Goal: Find specific page/section

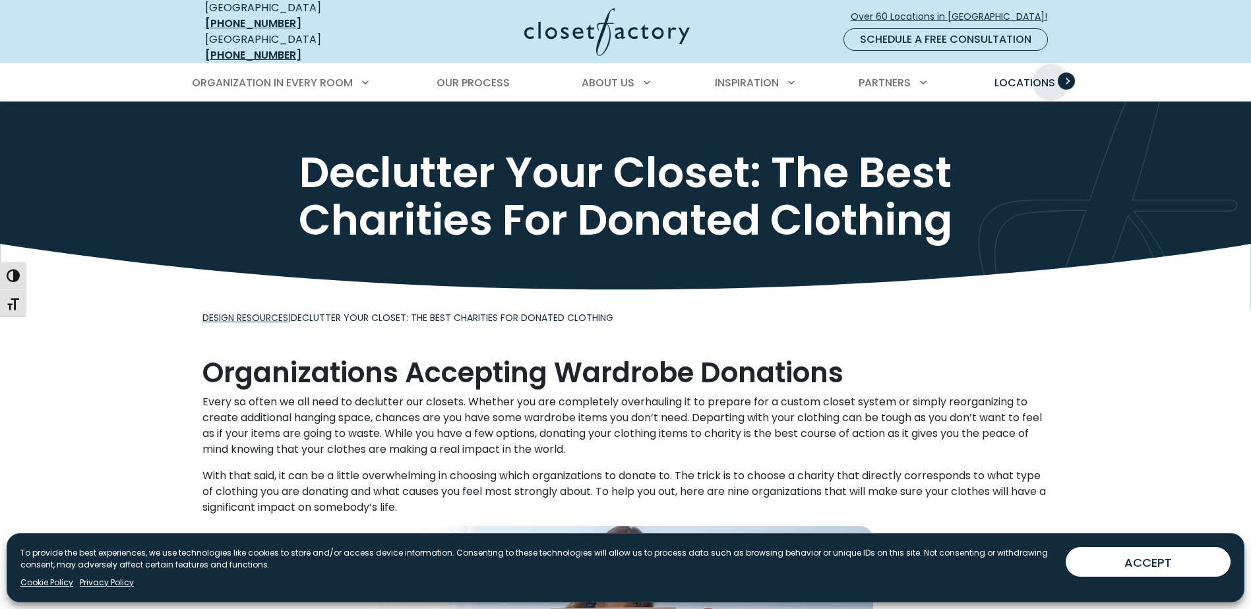
click at [1042, 75] on span "Locations" at bounding box center [1025, 82] width 61 height 15
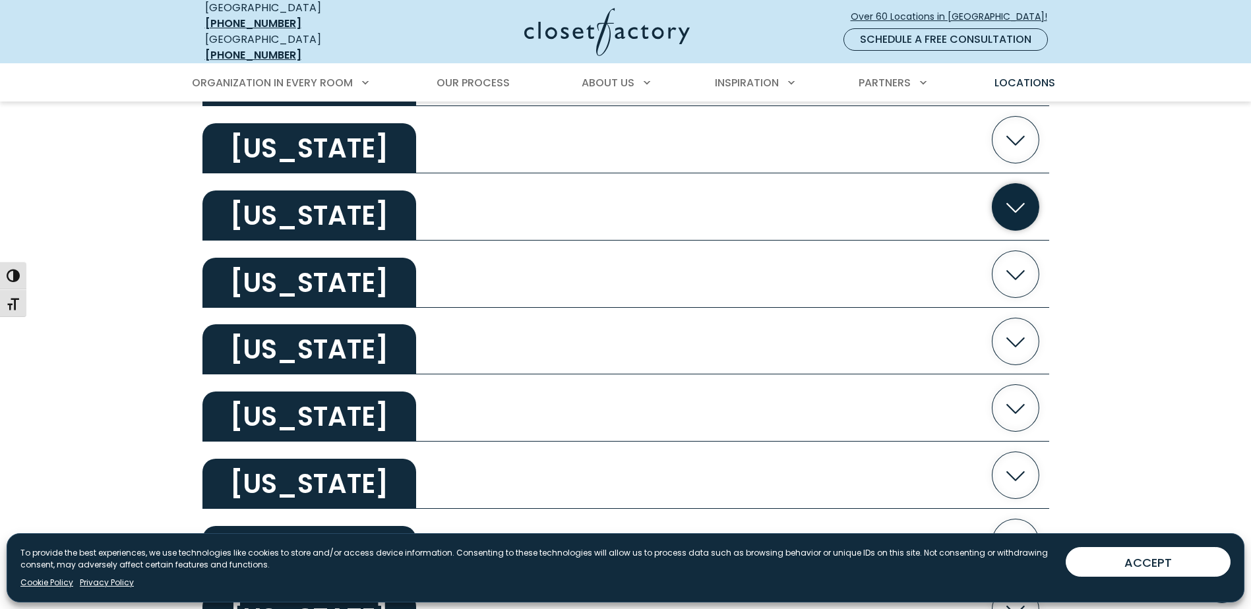
scroll to position [989, 0]
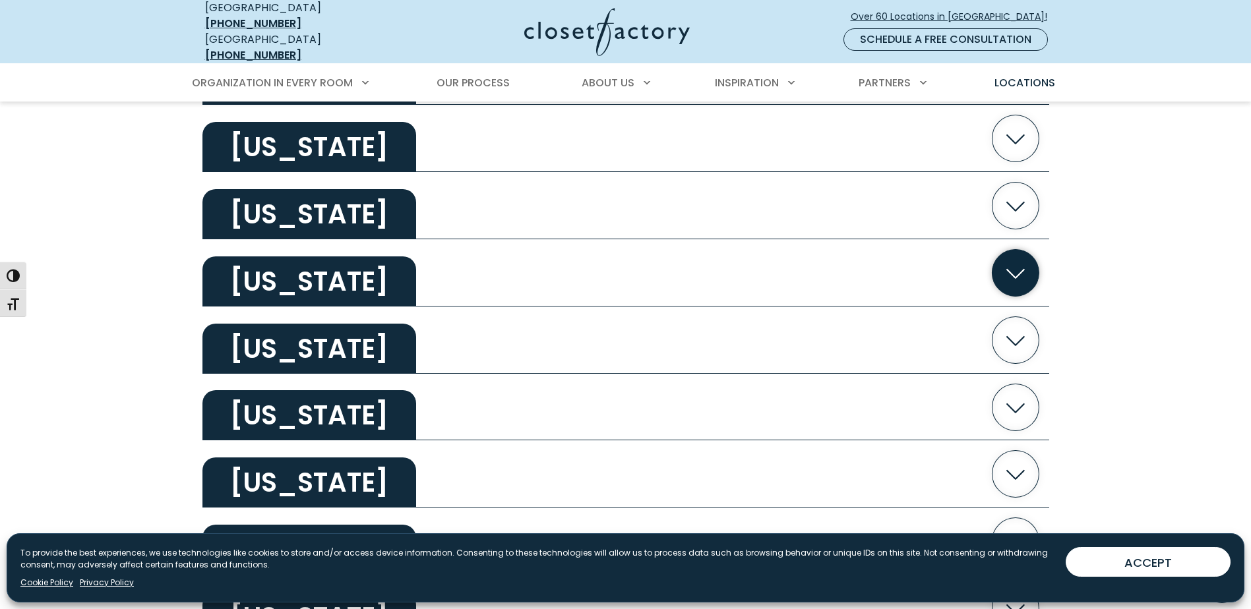
click at [1007, 269] on icon "button" at bounding box center [1016, 274] width 18 height 10
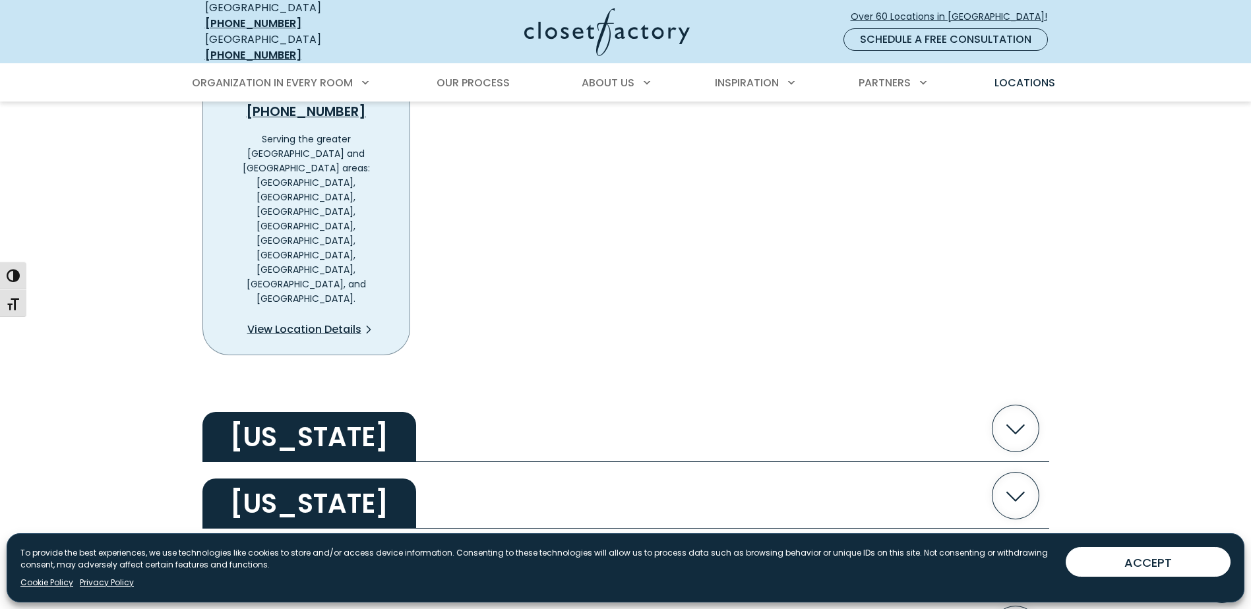
scroll to position [1187, 0]
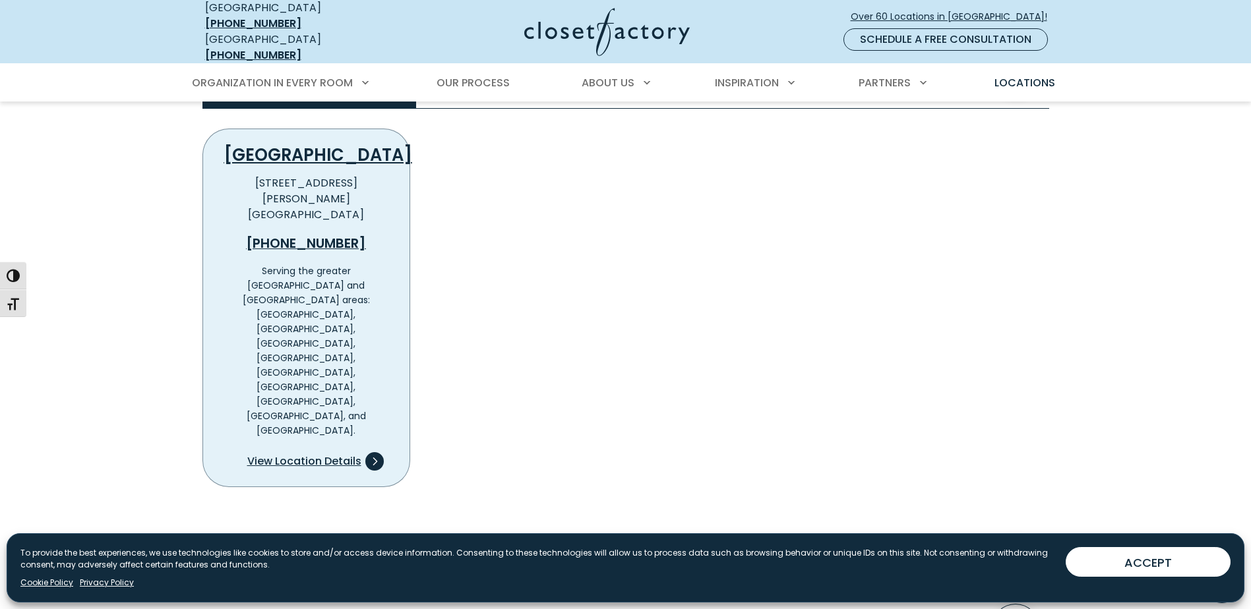
click at [287, 454] on span "View Location Details" at bounding box center [304, 462] width 114 height 16
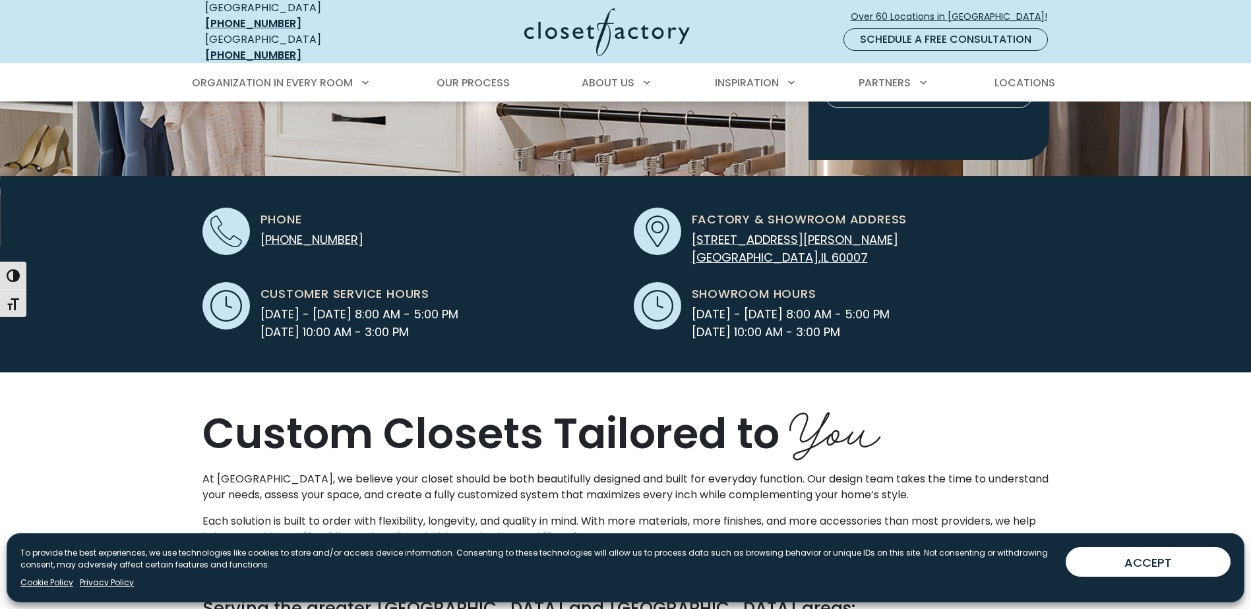
scroll to position [330, 0]
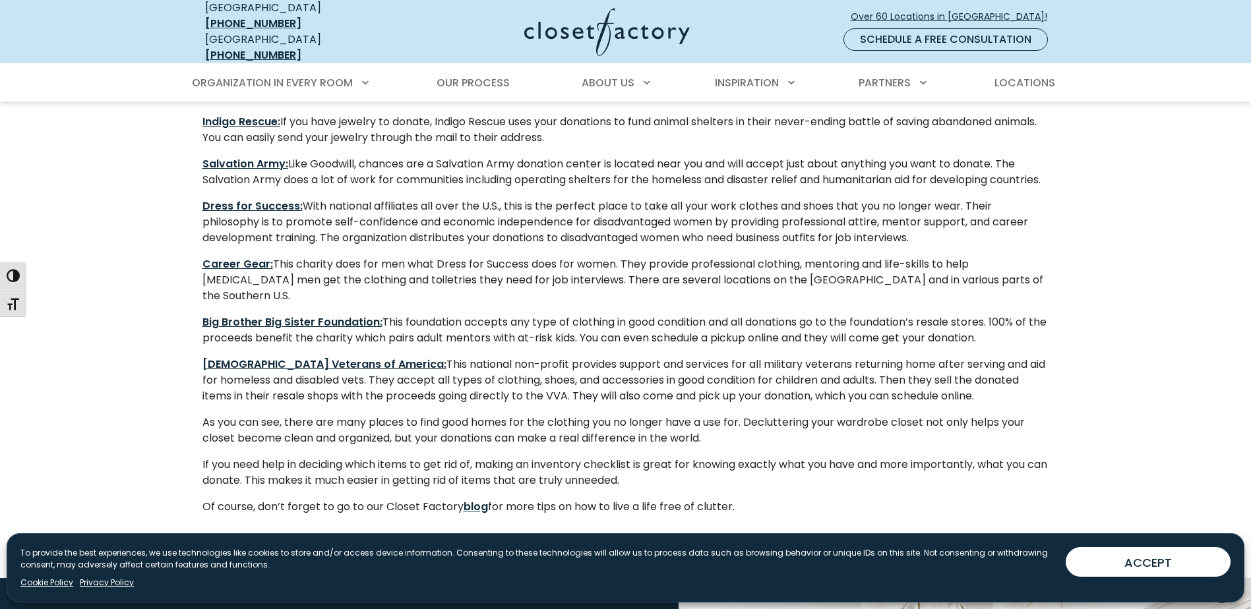
scroll to position [858, 0]
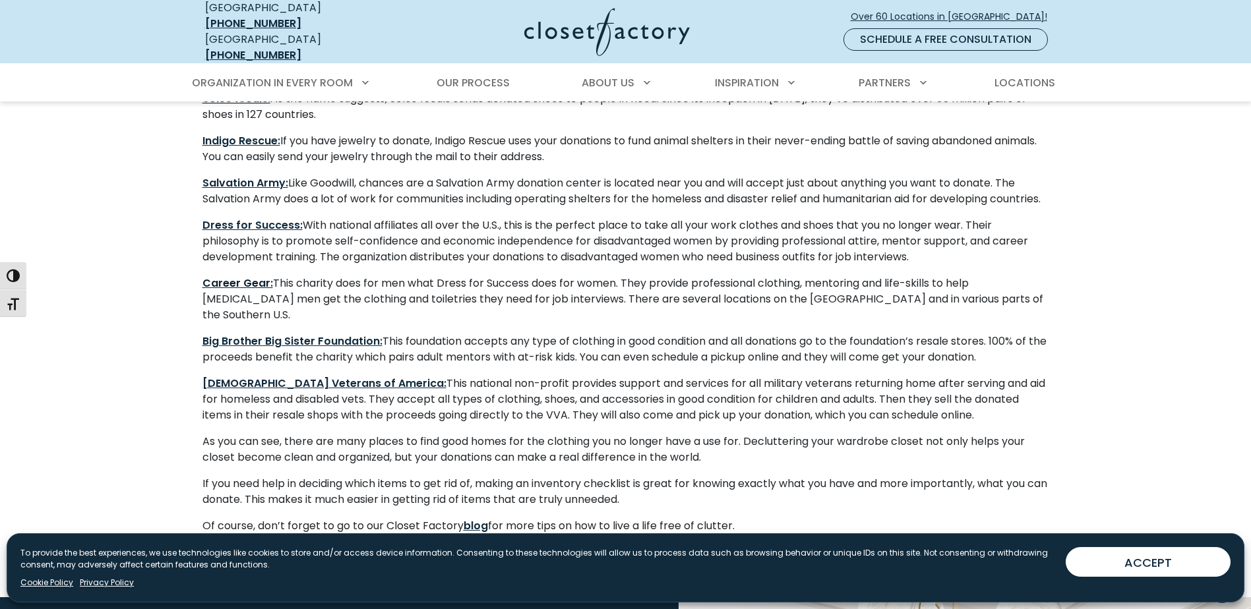
click at [227, 284] on strong "Career Gear:" at bounding box center [238, 283] width 71 height 15
